Goal: Task Accomplishment & Management: Manage account settings

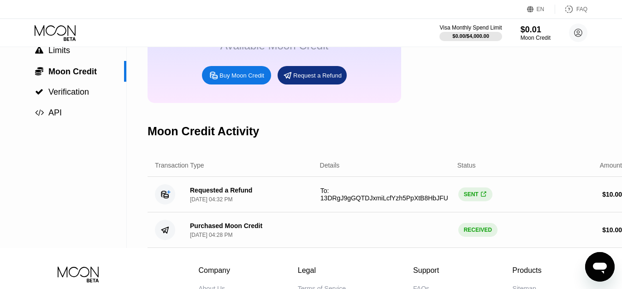
click at [315, 153] on div "Moon Credit Activity" at bounding box center [389, 131] width 482 height 46
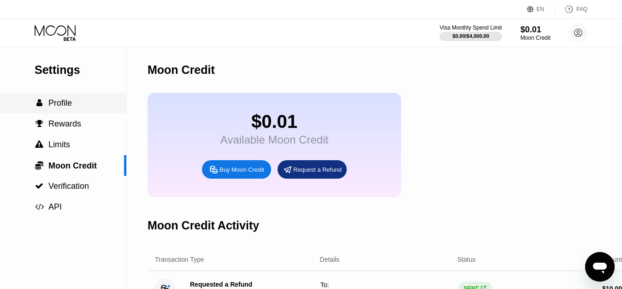
click at [71, 100] on div " Profile" at bounding box center [63, 103] width 126 height 21
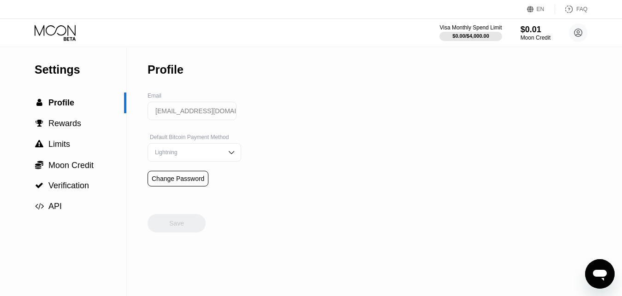
click at [59, 18] on div "EN Language Select an item Save FAQ" at bounding box center [311, 9] width 622 height 19
click at [57, 30] on icon at bounding box center [56, 33] width 43 height 16
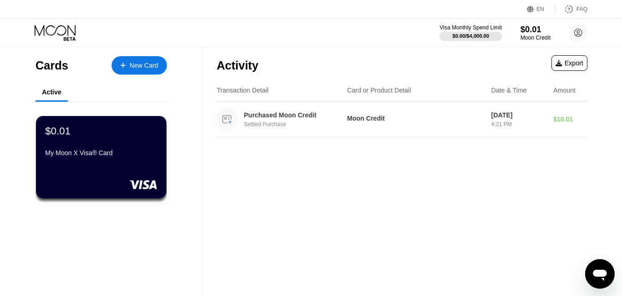
click at [416, 132] on div "Purchased Moon Credit Settled Purchase Moon Credit Aug 22, 2025 4:21 PM $10.01" at bounding box center [402, 119] width 371 height 35
click at [374, 124] on div "Moon Credit" at bounding box center [415, 120] width 136 height 10
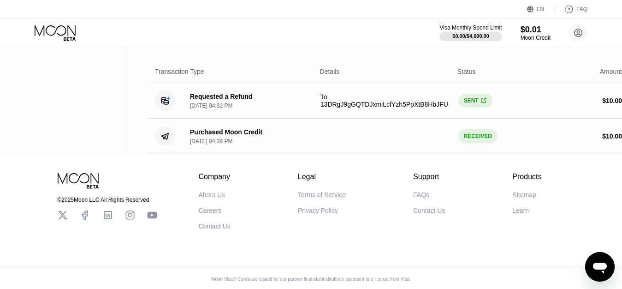
click at [592, 262] on icon "Open messaging window" at bounding box center [599, 266] width 17 height 17
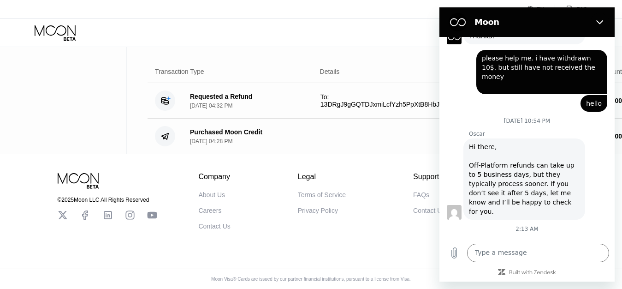
click at [366, 230] on div "© 2025 Moon LLC All Rights Reserved Company About Us Careers Contact Us Legal T…" at bounding box center [311, 221] width 622 height 135
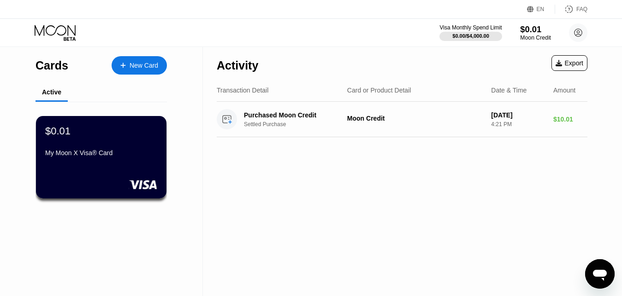
click at [525, 31] on div "$0.01" at bounding box center [535, 29] width 31 height 10
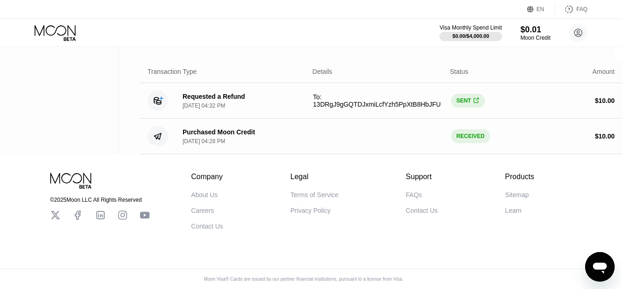
scroll to position [205, 0]
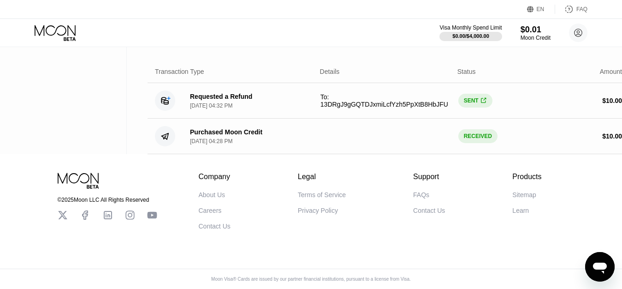
click at [431, 273] on div "© 2025 Moon LLC All Rights Reserved Company About Us Careers Contact Us Legal T…" at bounding box center [311, 221] width 622 height 135
drag, startPoint x: 433, startPoint y: 280, endPoint x: 253, endPoint y: 211, distance: 193.0
click at [100, 146] on div "Settings  Profile  Rewards  Limits  Moon Credit  Verification  API Moon C…" at bounding box center [311, 6] width 622 height 295
drag, startPoint x: 418, startPoint y: 281, endPoint x: 210, endPoint y: 163, distance: 238.9
click at [213, 161] on div "© 2025 Moon LLC All Rights Reserved Company About Us Careers Contact Us Legal T…" at bounding box center [311, 221] width 622 height 135
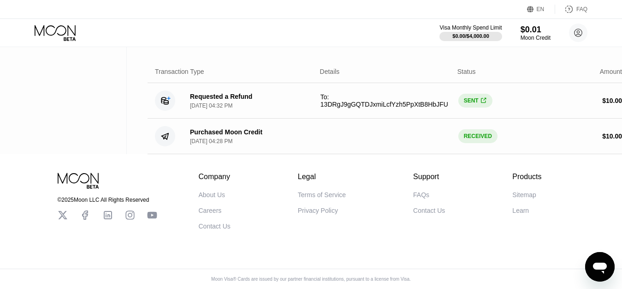
drag, startPoint x: 194, startPoint y: 169, endPoint x: 451, endPoint y: 281, distance: 280.1
click at [451, 281] on div "© 2025 Moon LLC All Rights Reserved Company About Us Careers Contact Us Legal T…" at bounding box center [311, 221] width 622 height 135
drag, startPoint x: 414, startPoint y: 281, endPoint x: 165, endPoint y: 111, distance: 302.1
click at [165, 111] on div "Settings  Profile  Rewards  Limits  Moon Credit  Verification  API Moon C…" at bounding box center [311, 6] width 622 height 295
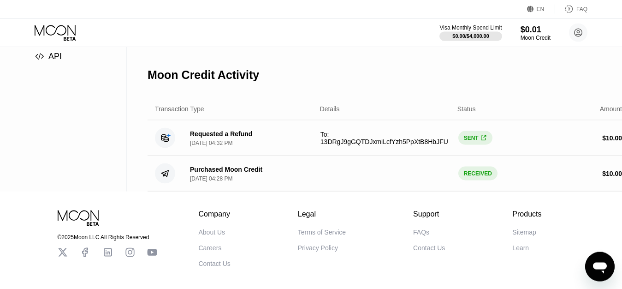
scroll to position [111, 0]
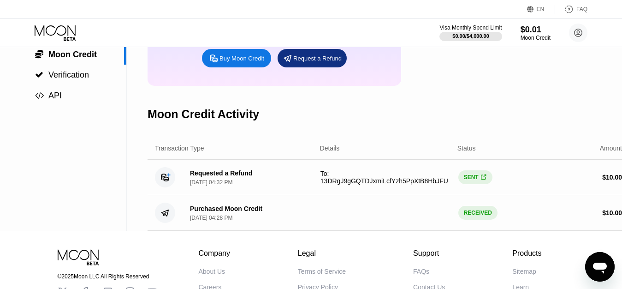
click at [477, 184] on div "SENT " at bounding box center [475, 177] width 34 height 14
click at [469, 184] on div "SENT " at bounding box center [475, 177] width 34 height 14
click at [467, 184] on div "SENT " at bounding box center [475, 177] width 34 height 14
click at [481, 181] on span "" at bounding box center [483, 177] width 5 height 7
